Goal: Task Accomplishment & Management: Manage account settings

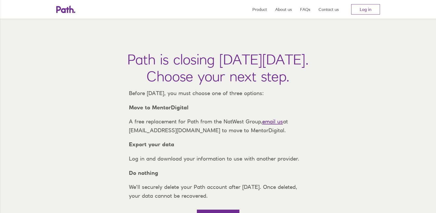
scroll to position [29, 0]
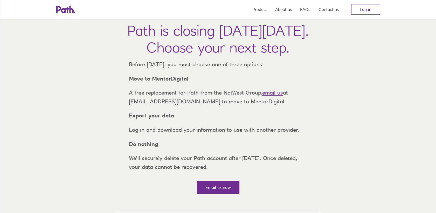
click at [366, 9] on link "Log in" at bounding box center [365, 9] width 29 height 10
